Goal: Task Accomplishment & Management: Complete application form

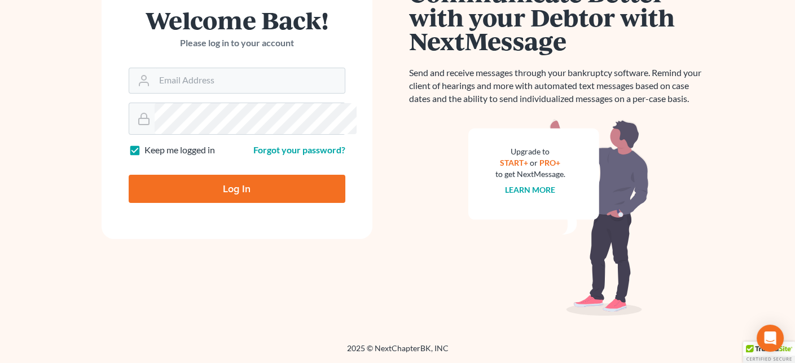
scroll to position [169, 0]
type input "[PERSON_NAME][EMAIL_ADDRESS][DOMAIN_NAME]"
click at [284, 203] on input "Log In" at bounding box center [237, 189] width 217 height 28
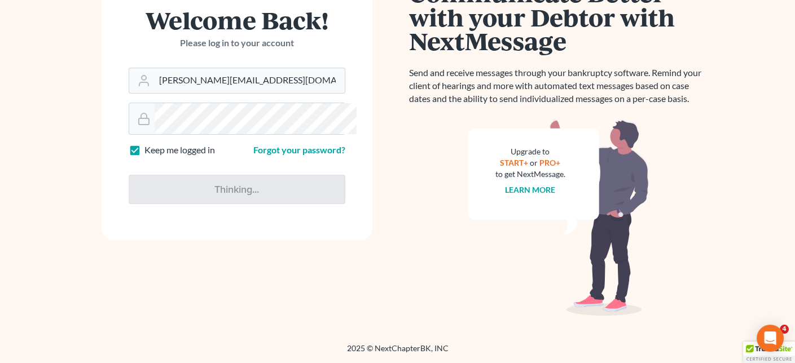
type input "Thinking..."
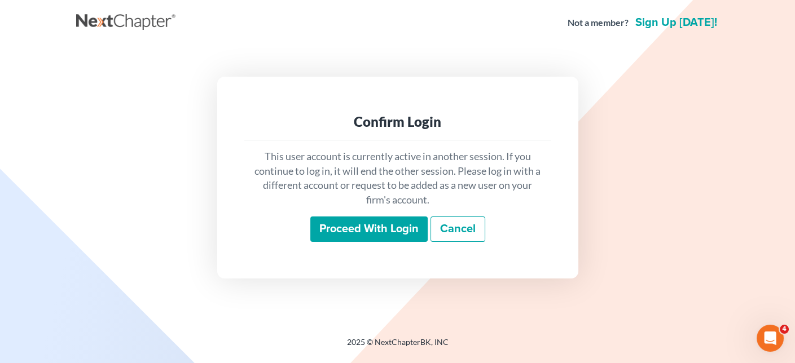
click at [322, 243] on input "Proceed with login" at bounding box center [368, 230] width 117 height 26
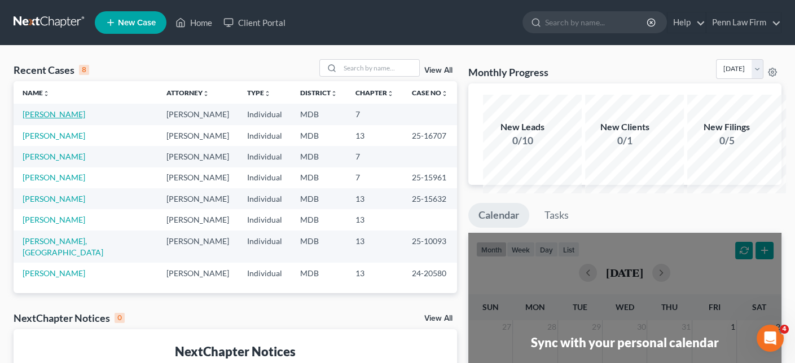
click at [63, 119] on link "Feit, David" at bounding box center [54, 114] width 63 height 10
select select "10"
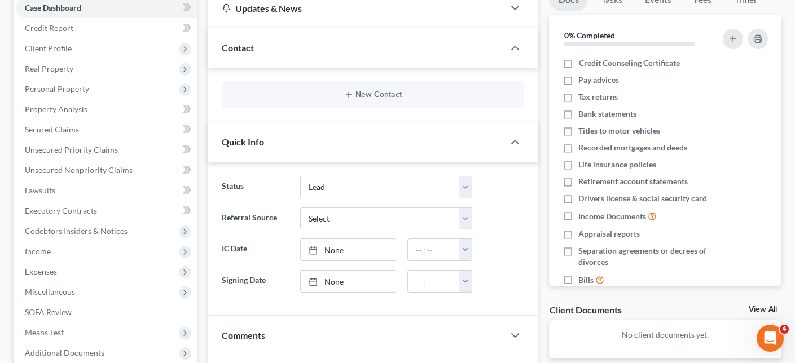
scroll to position [44, 0]
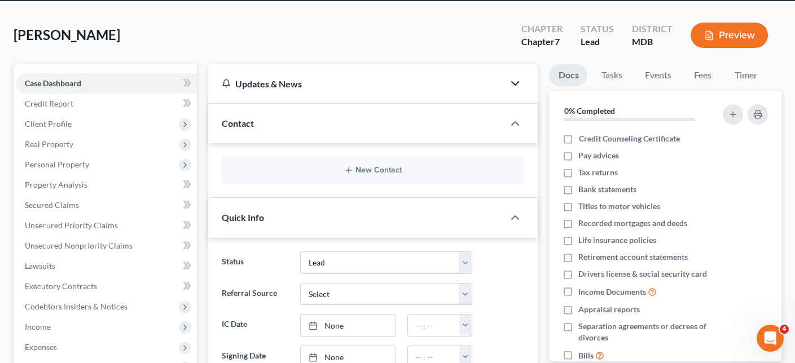
click at [509, 90] on icon "button" at bounding box center [515, 84] width 14 height 14
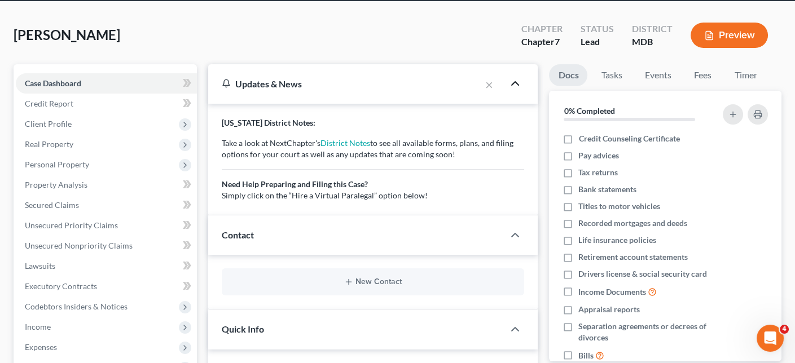
click at [512, 85] on polyline "button" at bounding box center [515, 83] width 7 height 3
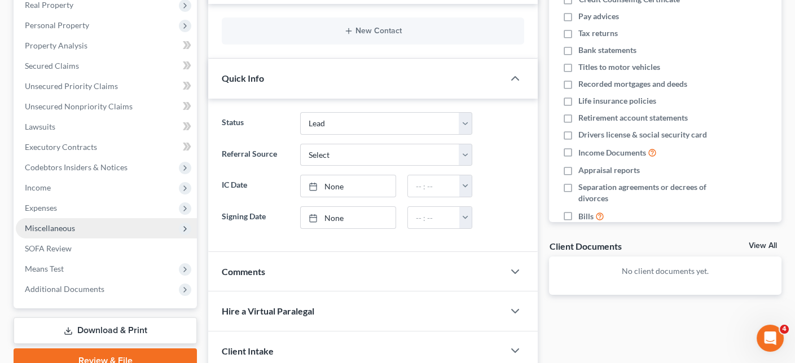
scroll to position [157, 0]
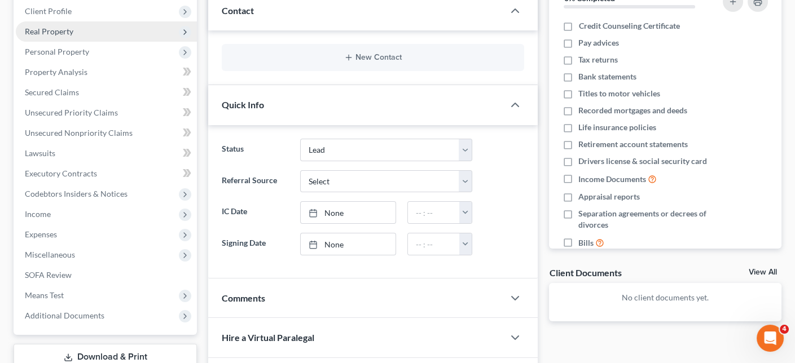
click at [72, 36] on span "Real Property" at bounding box center [49, 32] width 49 height 10
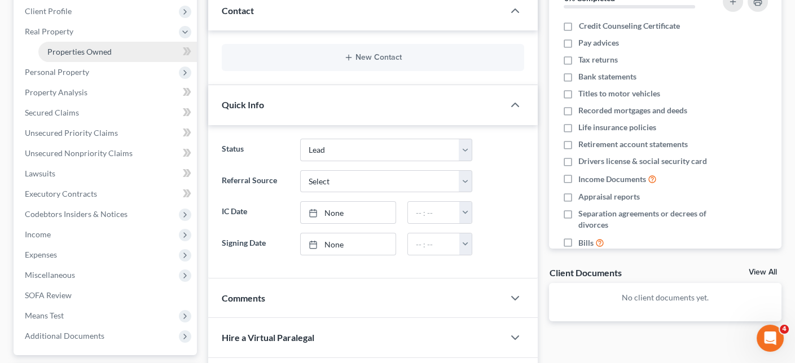
click at [79, 56] on span "Properties Owned" at bounding box center [79, 52] width 64 height 10
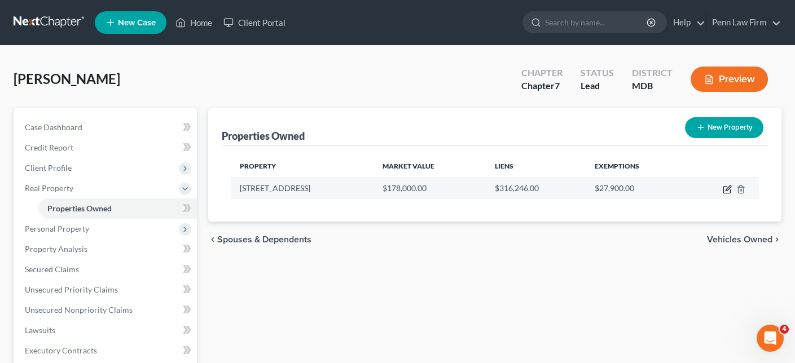
click at [723, 194] on icon "button" at bounding box center [727, 189] width 9 height 9
select select "21"
select select "0"
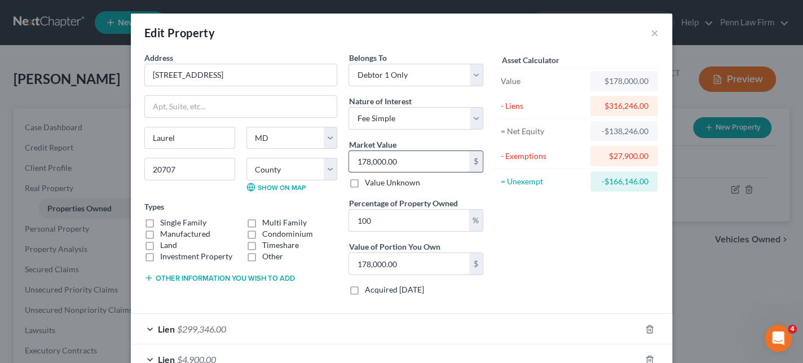
type input "3"
type input "3.00"
type input "33"
type input "33.00"
type input "339"
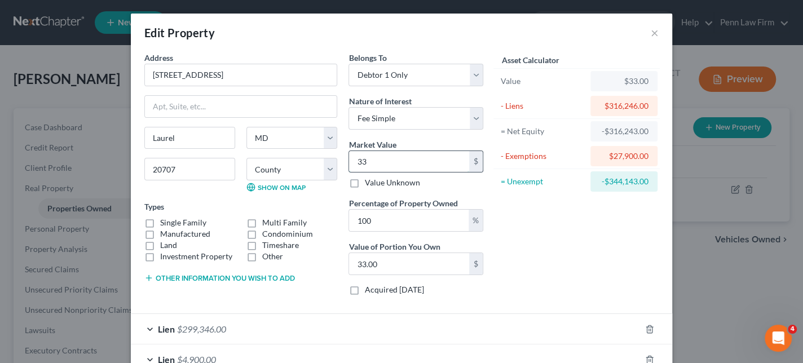
type input "339.00"
type input "3390"
type input "3,390.00"
type input "3,3900"
type input "33,900.00"
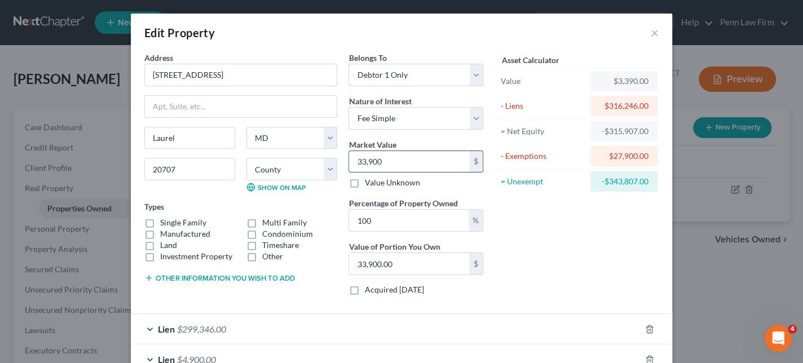
type input "33,9000"
type input "339,000.00"
type input "339,000"
click at [613, 297] on div "Asset Calculator Value $339,000.00 - Liens $316,246.00 = Net Equity -$312,856.0…" at bounding box center [576, 178] width 175 height 253
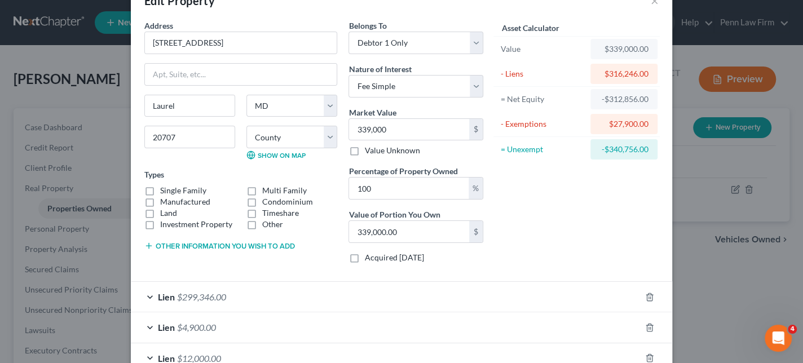
scroll to position [56, 0]
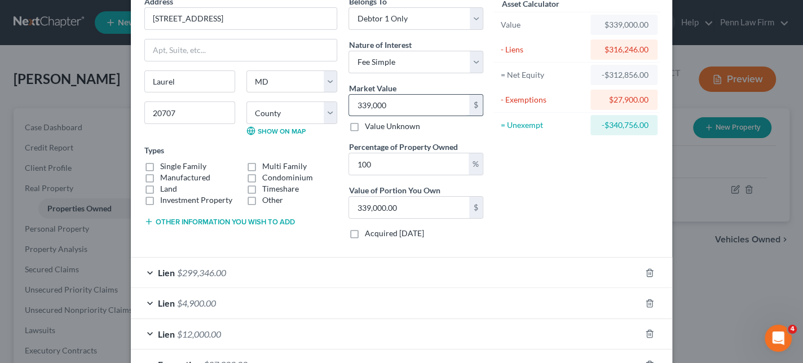
click at [415, 116] on input "339,000" at bounding box center [409, 105] width 120 height 21
click at [420, 175] on input "100" at bounding box center [409, 163] width 120 height 21
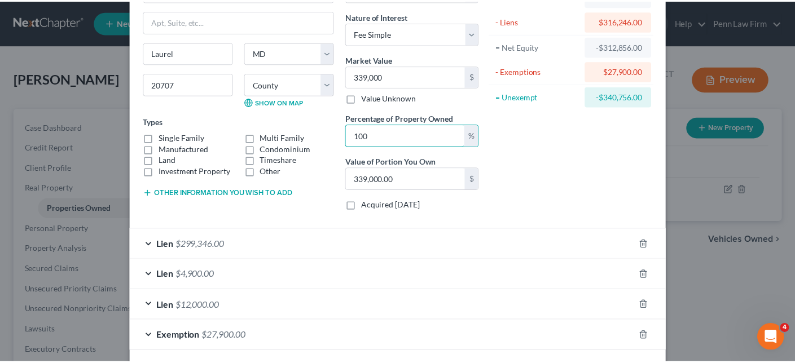
scroll to position [254, 0]
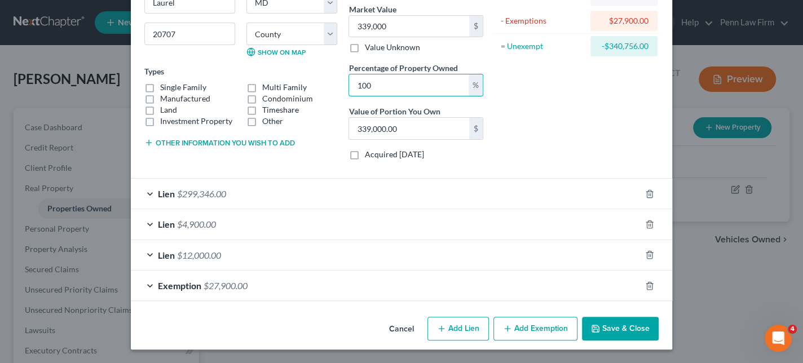
click at [659, 323] on button "Save & Close" at bounding box center [620, 329] width 77 height 24
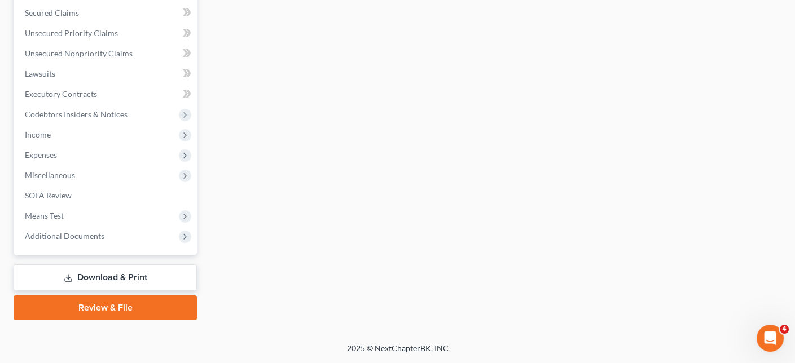
scroll to position [408, 0]
click at [108, 265] on link "Download & Print" at bounding box center [105, 278] width 183 height 27
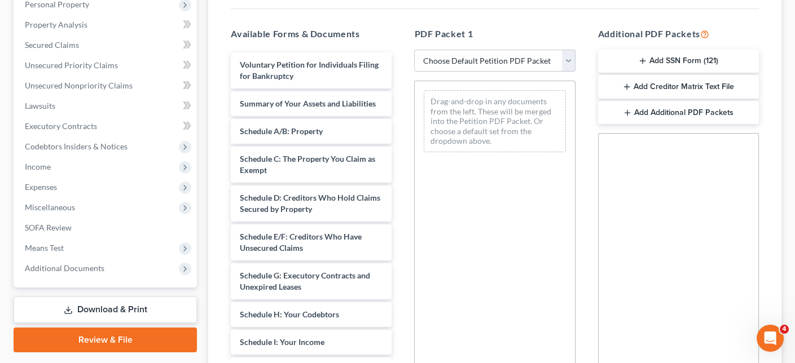
scroll to position [226, 0]
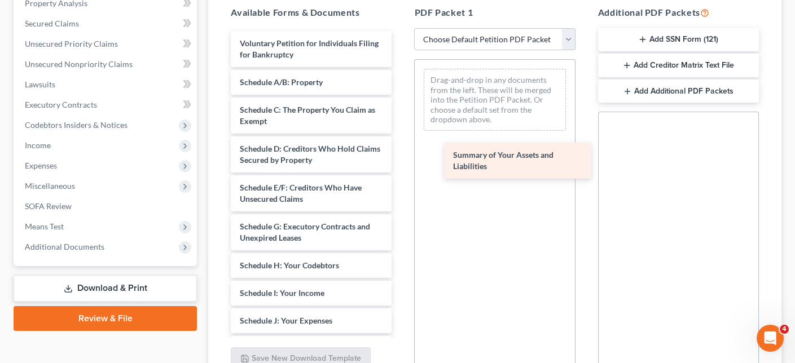
drag, startPoint x: 285, startPoint y: 205, endPoint x: 491, endPoint y: 164, distance: 210.0
click at [401, 164] on div "Summary of Your Assets and Liabilities Voluntary Petition for Individuals Filin…" at bounding box center [311, 326] width 179 height 591
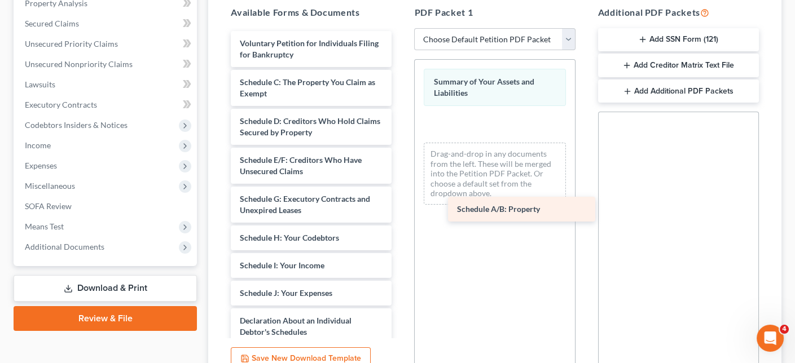
drag, startPoint x: 280, startPoint y: 197, endPoint x: 490, endPoint y: 210, distance: 209.7
click at [401, 210] on div "Schedule A/B: Property Voluntary Petition for Individuals Filing for Bankruptcy…" at bounding box center [311, 313] width 179 height 564
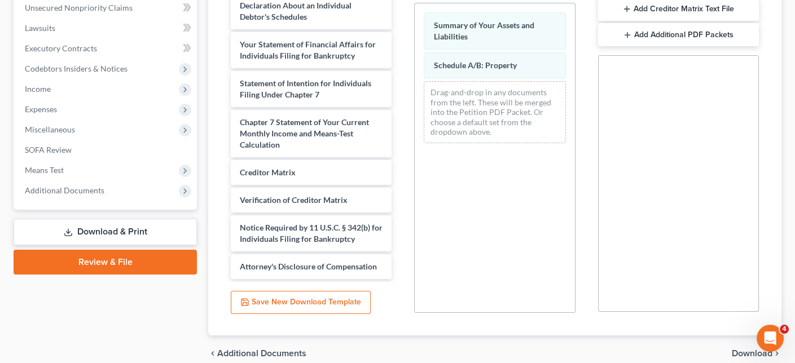
scroll to position [349, 0]
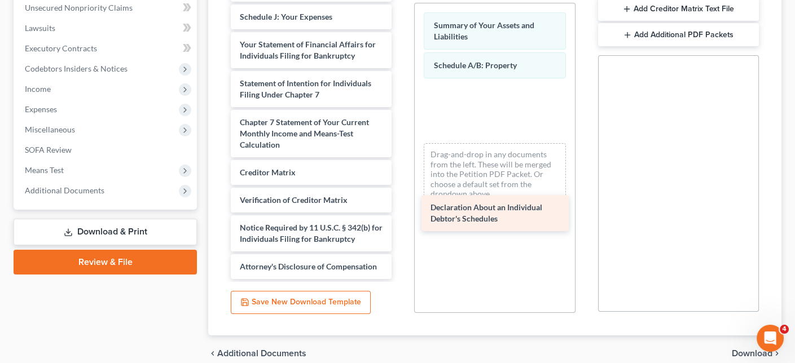
drag, startPoint x: 285, startPoint y: 143, endPoint x: 469, endPoint y: 223, distance: 200.8
click at [401, 223] on div "Declaration About an Individual Debtor's Schedules Voluntary Petition for Indiv…" at bounding box center [311, 17] width 179 height 525
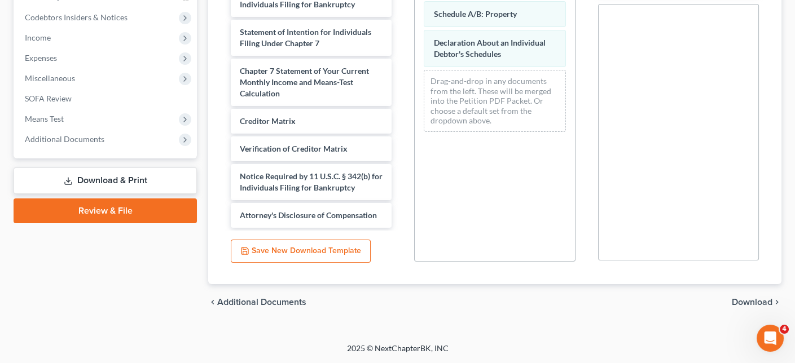
scroll to position [450, 0]
click at [732, 298] on span "Download" at bounding box center [752, 302] width 41 height 9
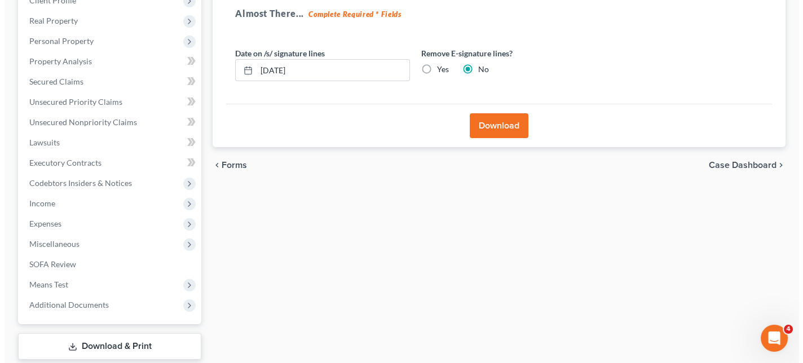
scroll to position [169, 0]
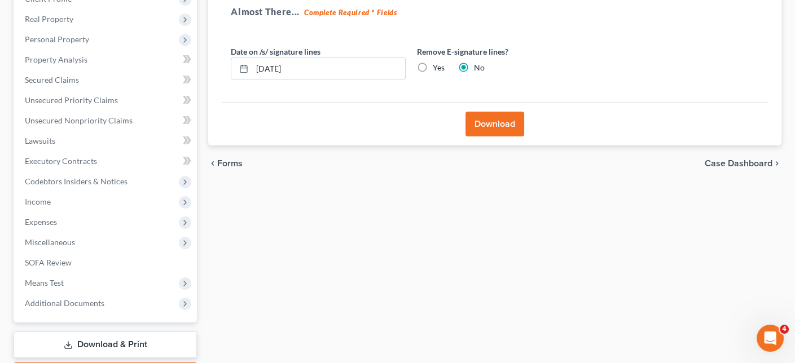
click at [484, 137] on button "Download" at bounding box center [494, 124] width 59 height 25
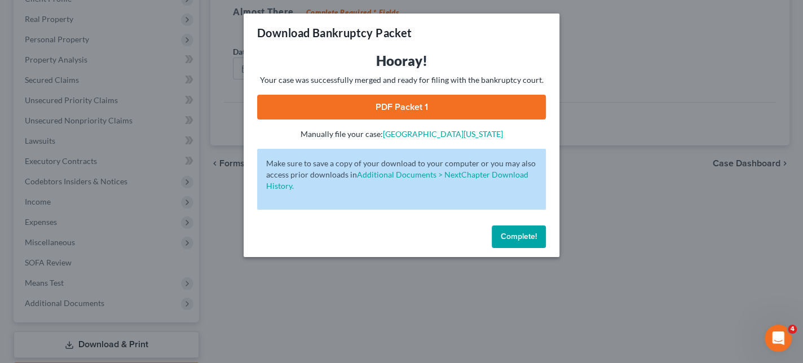
click at [439, 120] on link "PDF Packet 1" at bounding box center [401, 107] width 289 height 25
